Goal: Transaction & Acquisition: Purchase product/service

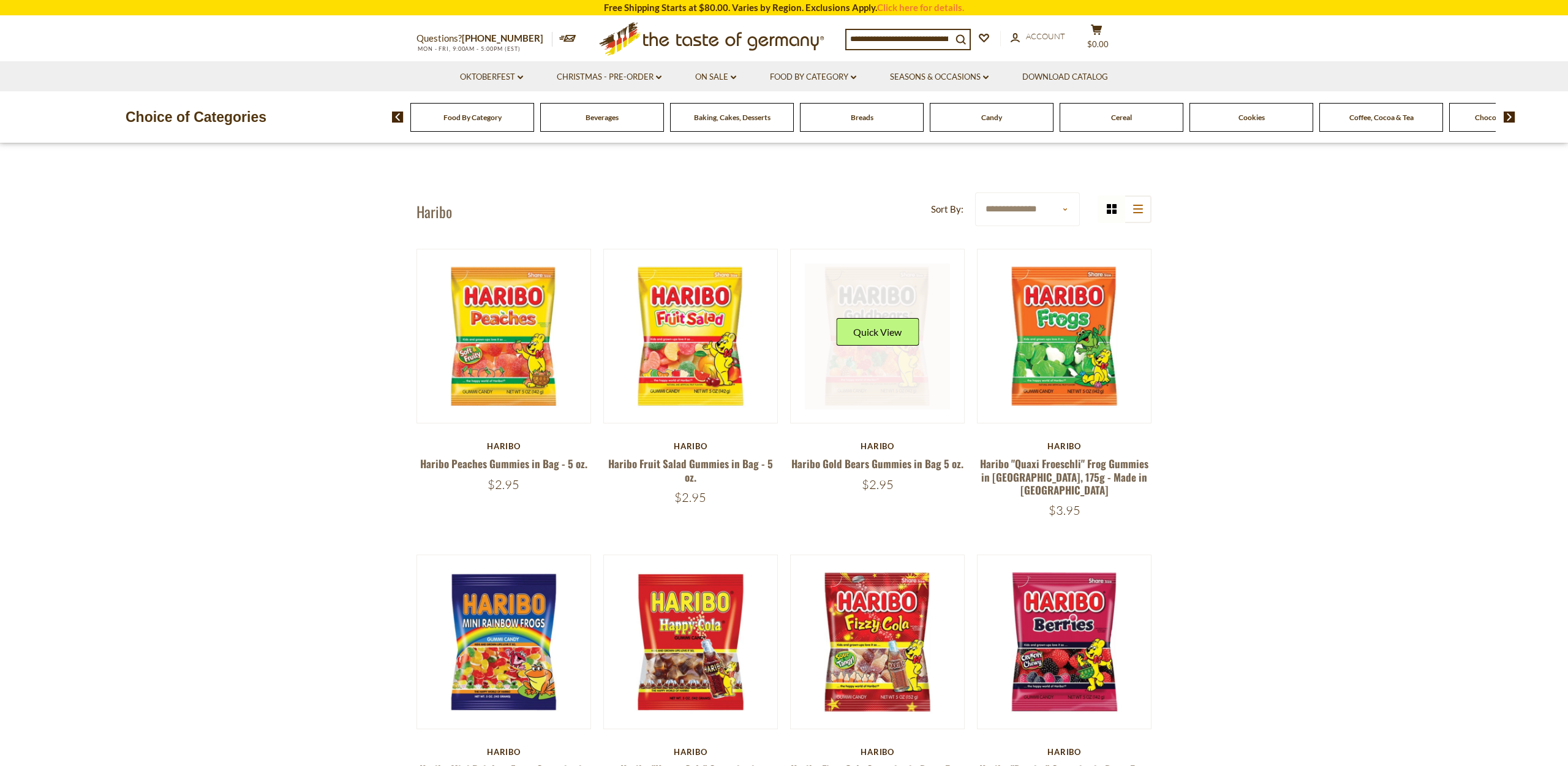
click at [875, 297] on link at bounding box center [878, 336] width 146 height 146
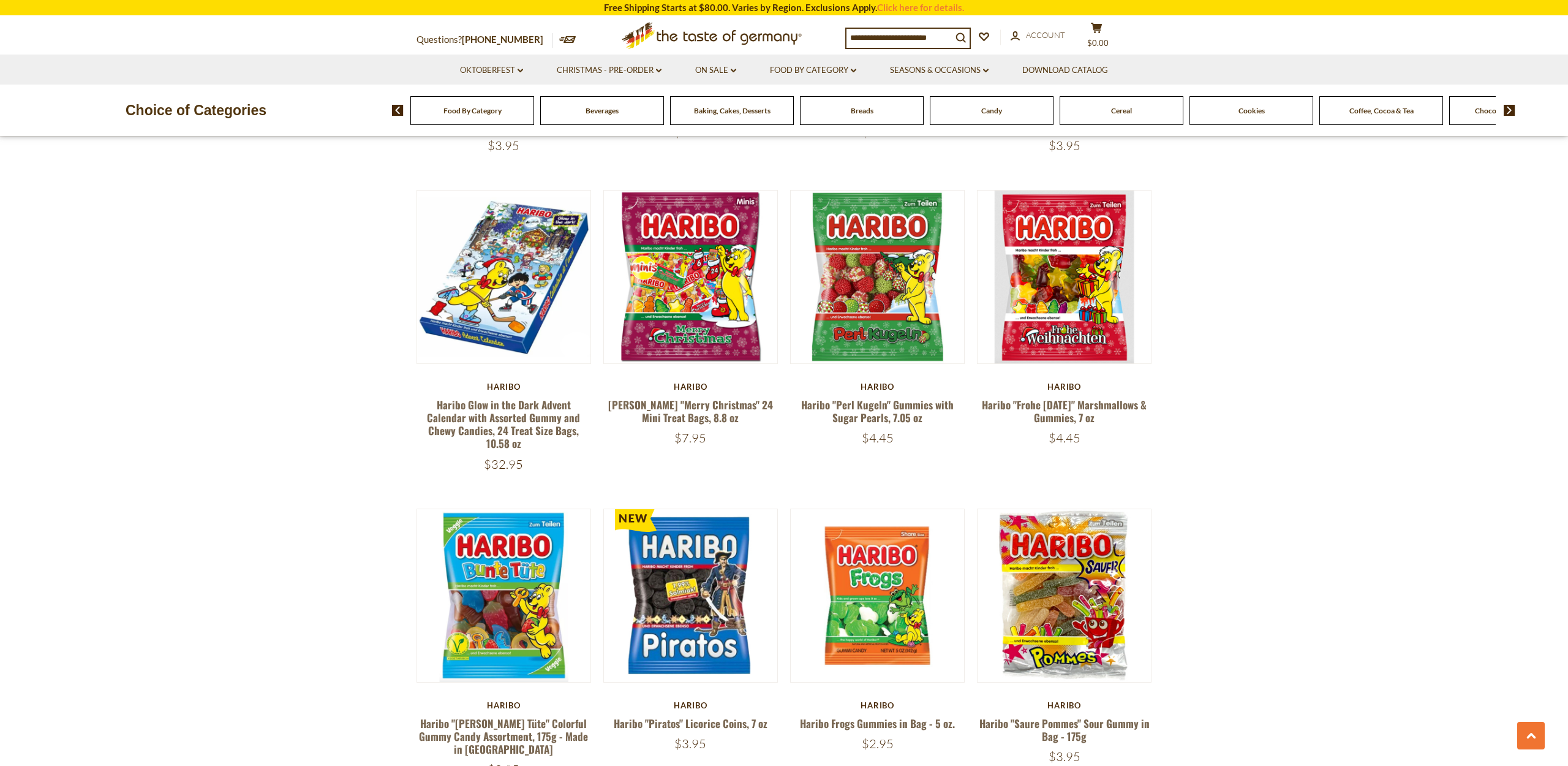
scroll to position [1899, 0]
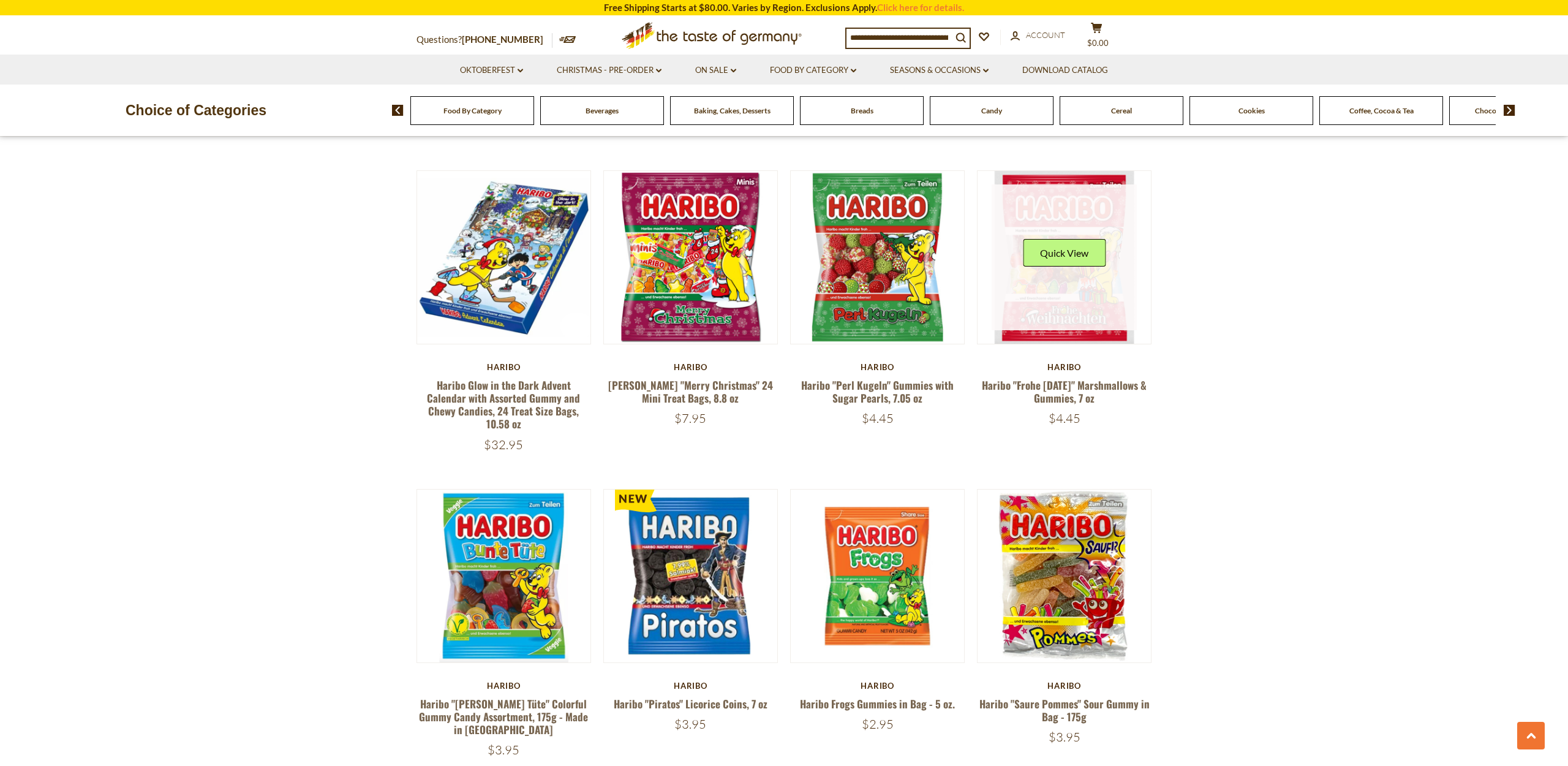
click at [1071, 235] on link at bounding box center [1065, 257] width 146 height 146
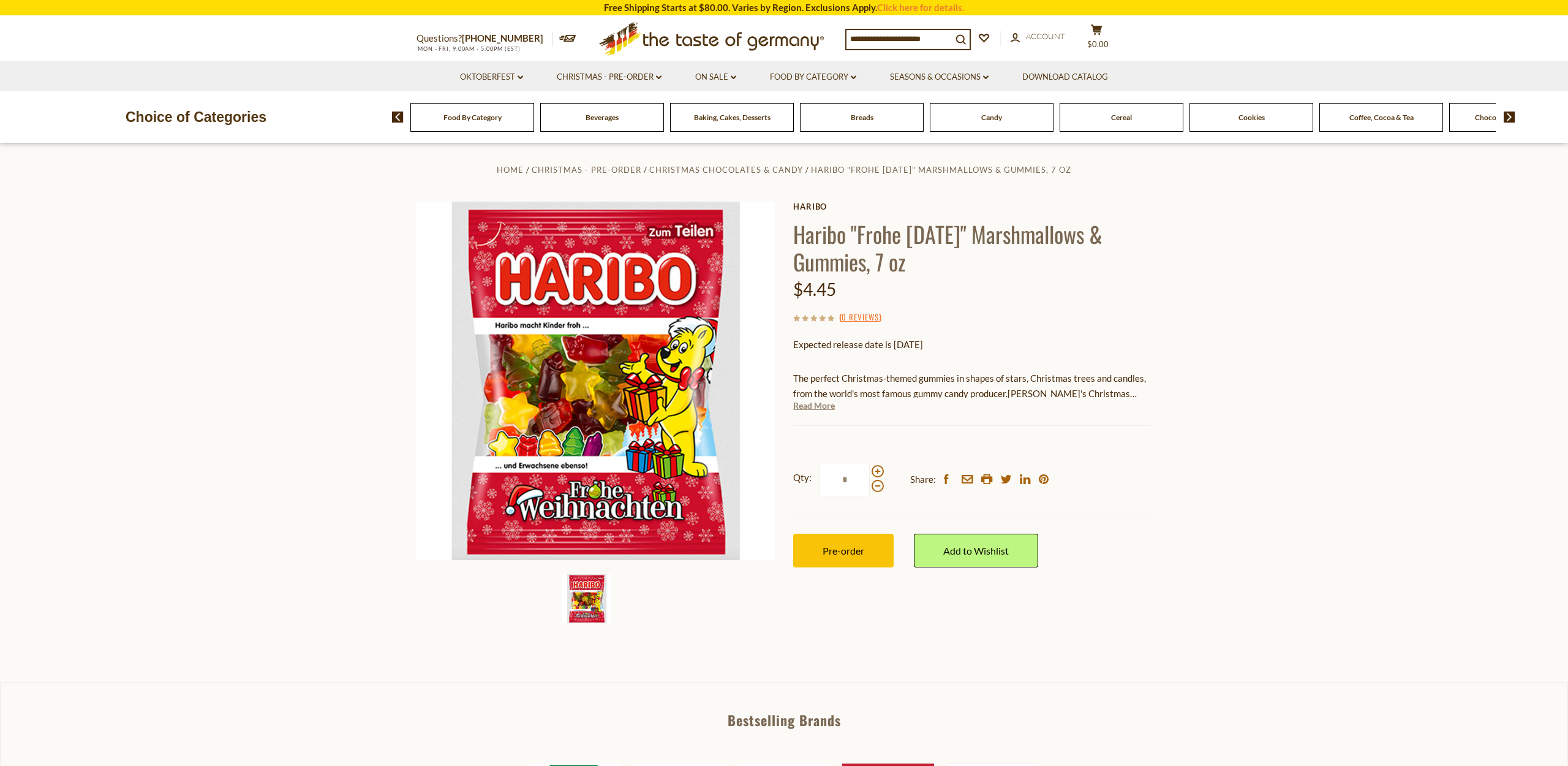
scroll to position [7, 0]
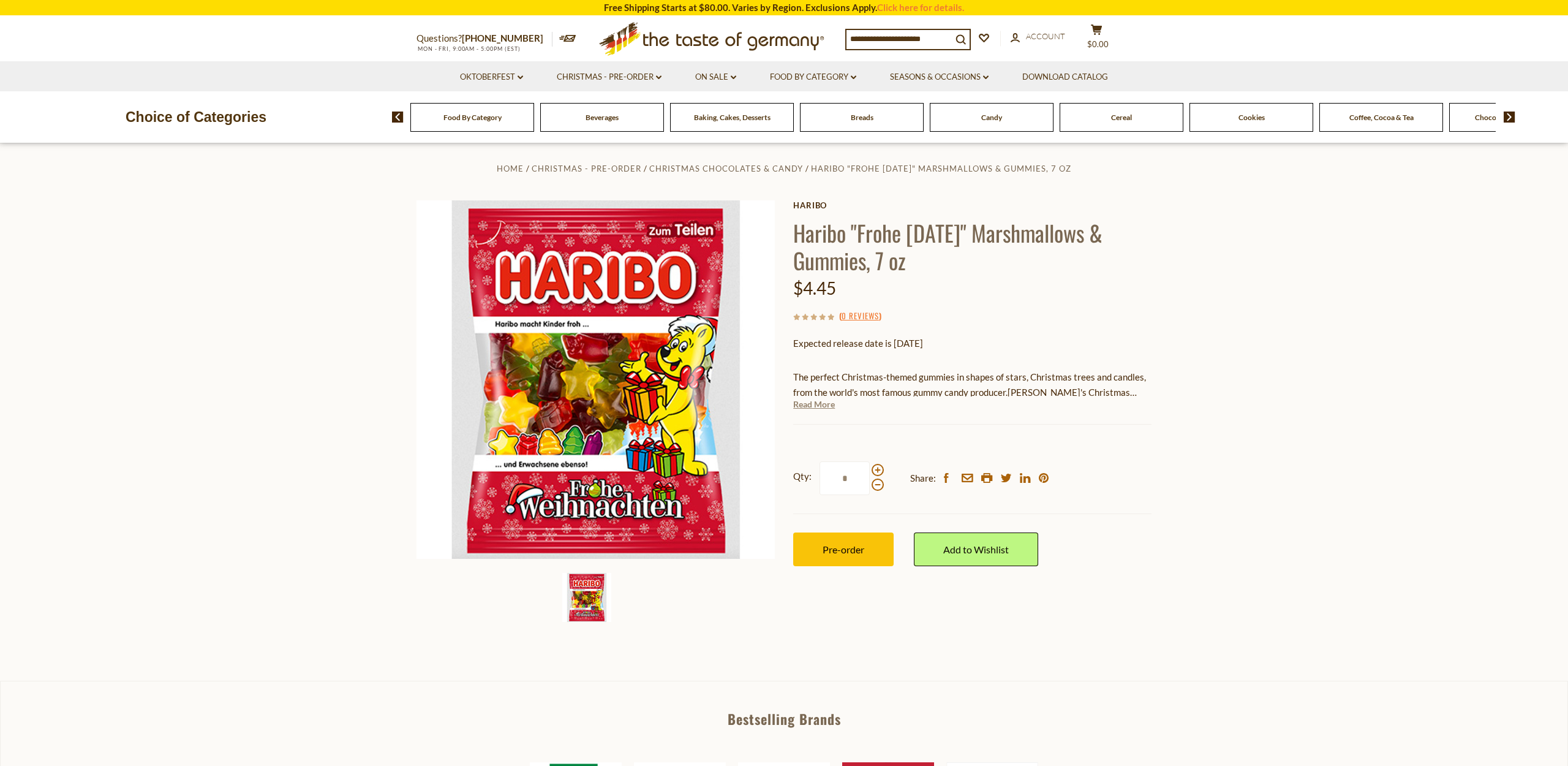
click at [809, 412] on div "Haribo Haribo "Frohe Weihnachten" Marshmallows & Gummies, 7 oz $4.45 ( 0 Review…" at bounding box center [972, 397] width 358 height 393
click at [808, 403] on link "Read More" at bounding box center [814, 404] width 42 height 12
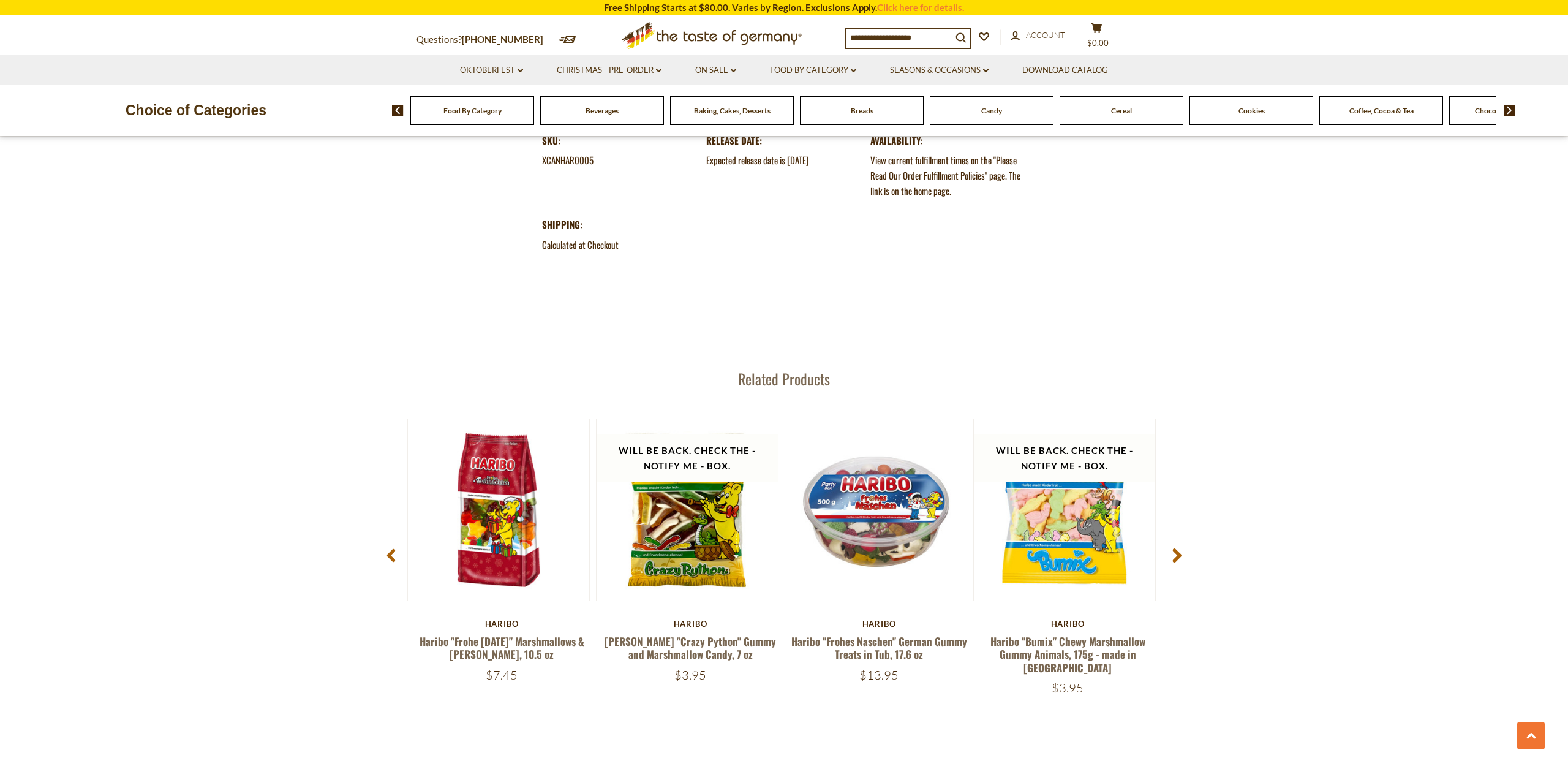
scroll to position [1487, 0]
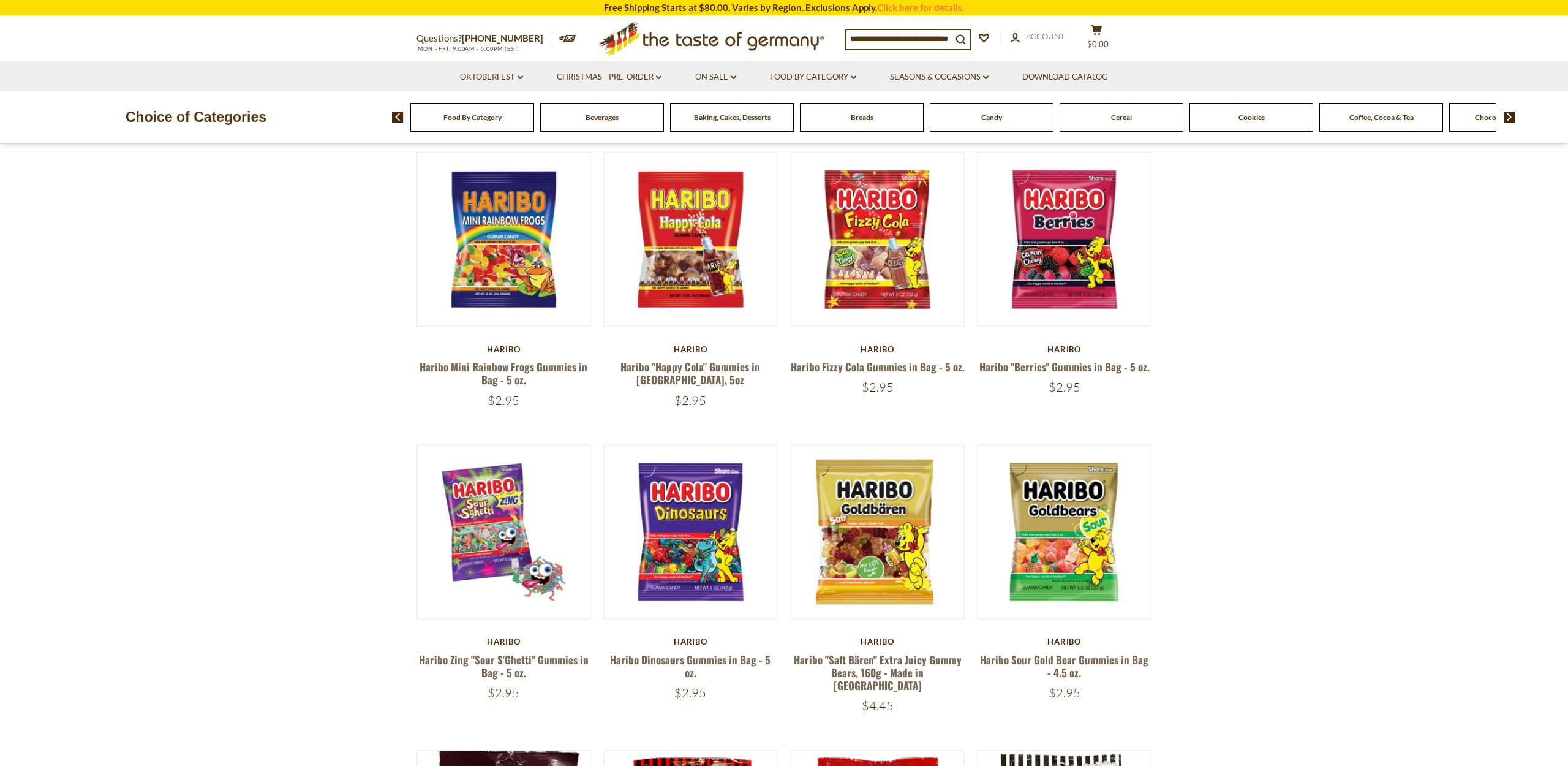
scroll to position [599, 0]
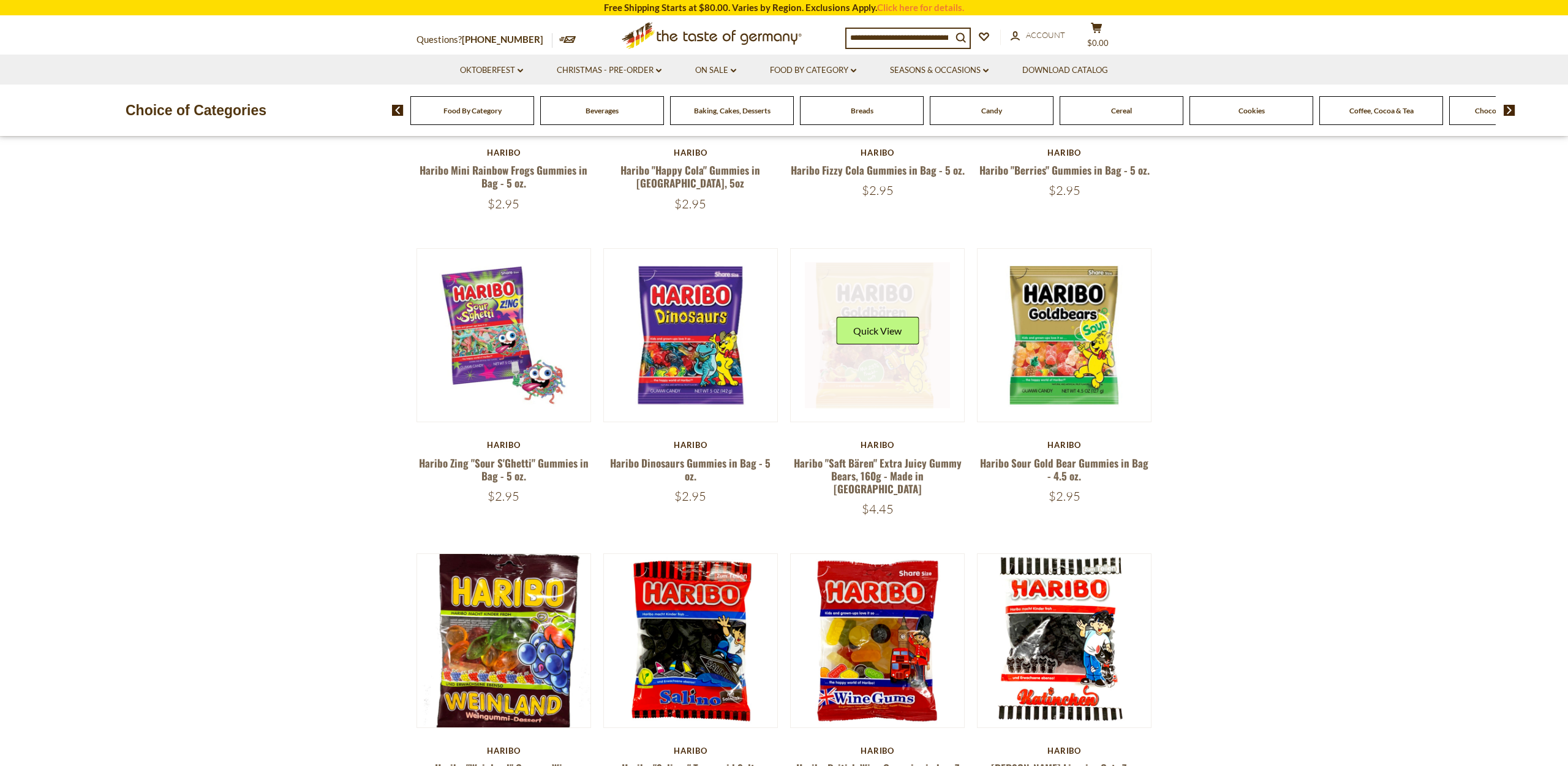
click at [881, 293] on link at bounding box center [878, 335] width 146 height 146
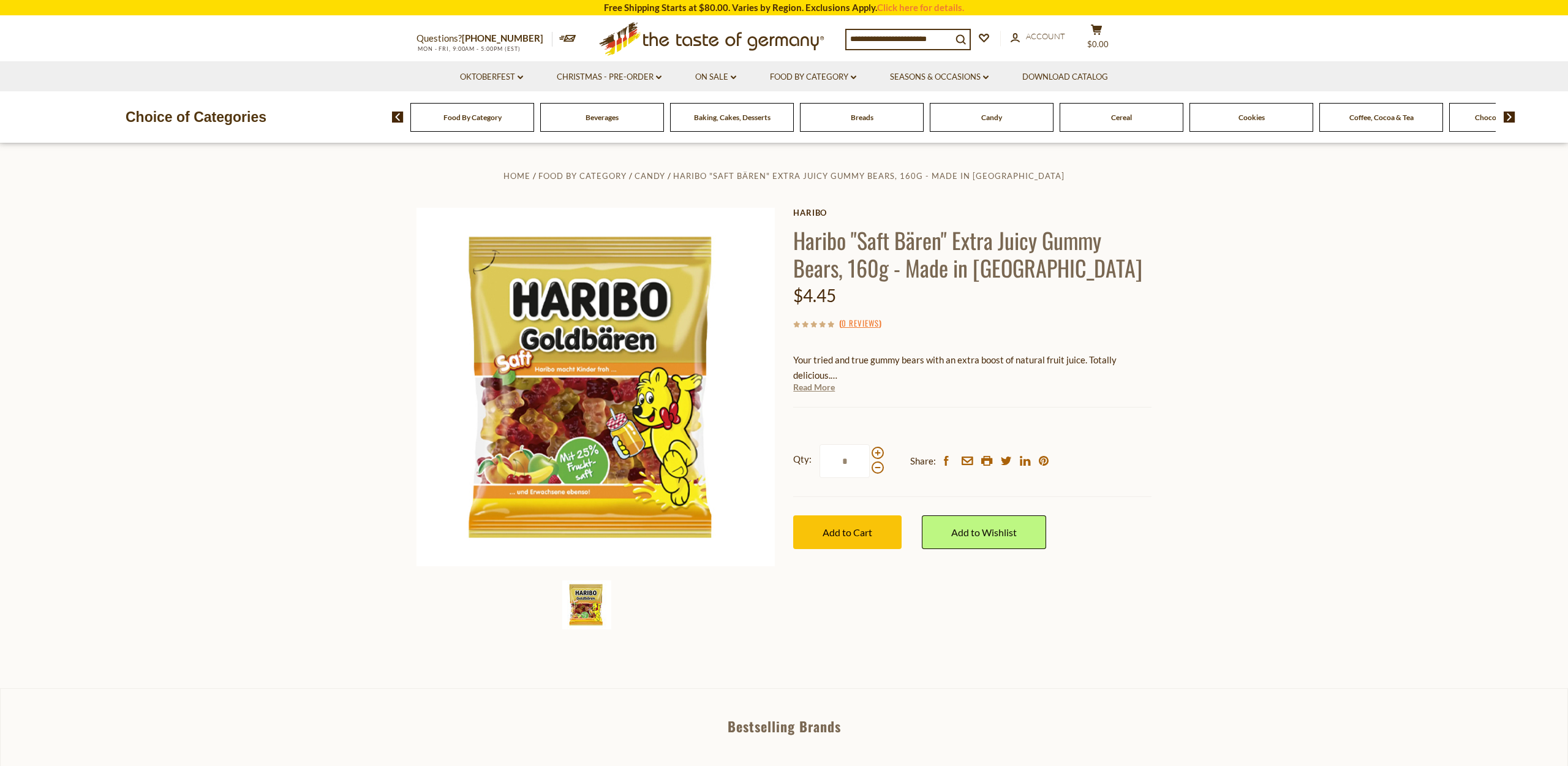
click at [814, 385] on link "Read More" at bounding box center [814, 387] width 42 height 12
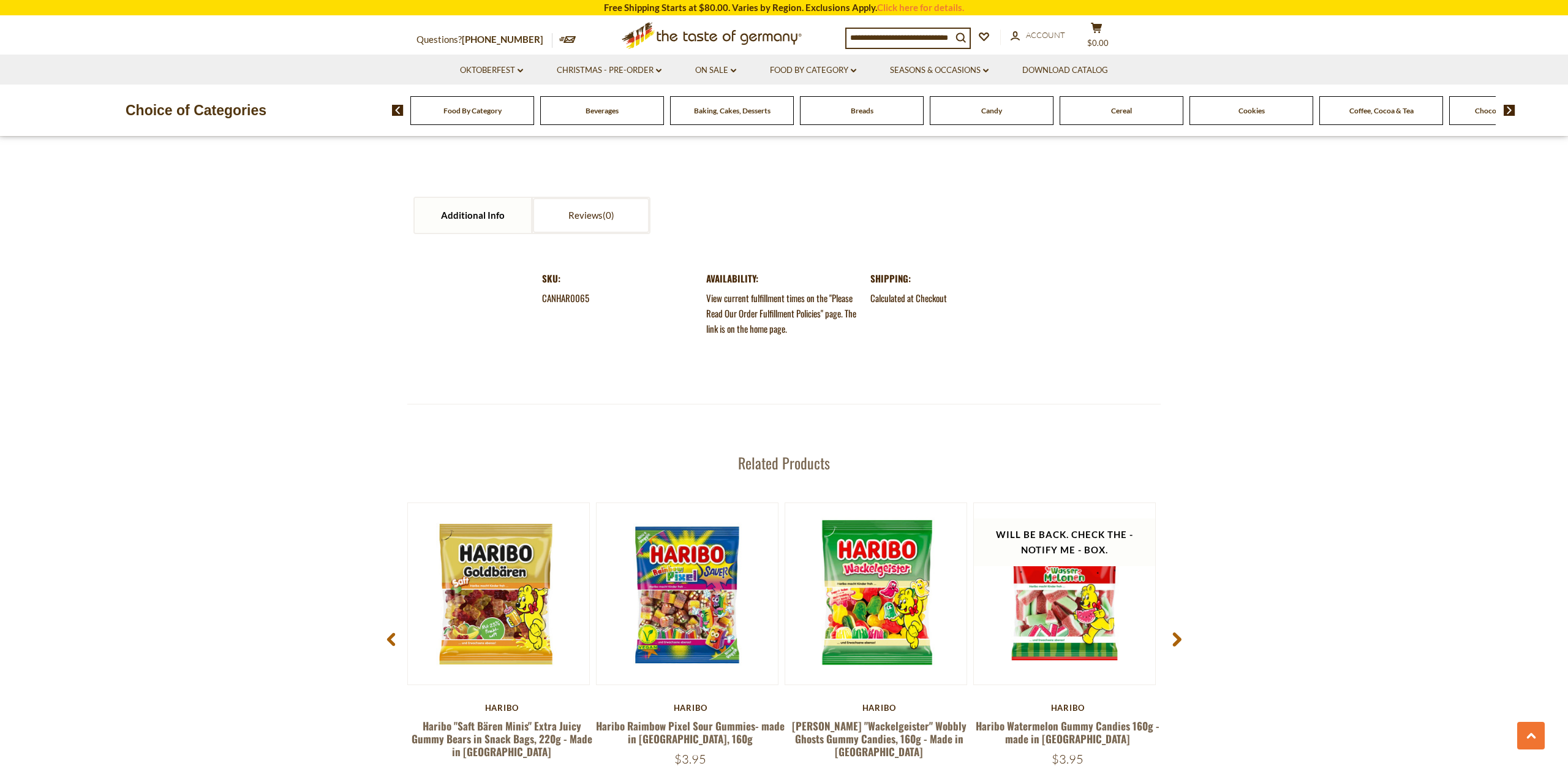
scroll to position [1344, 0]
